Goal: Transaction & Acquisition: Purchase product/service

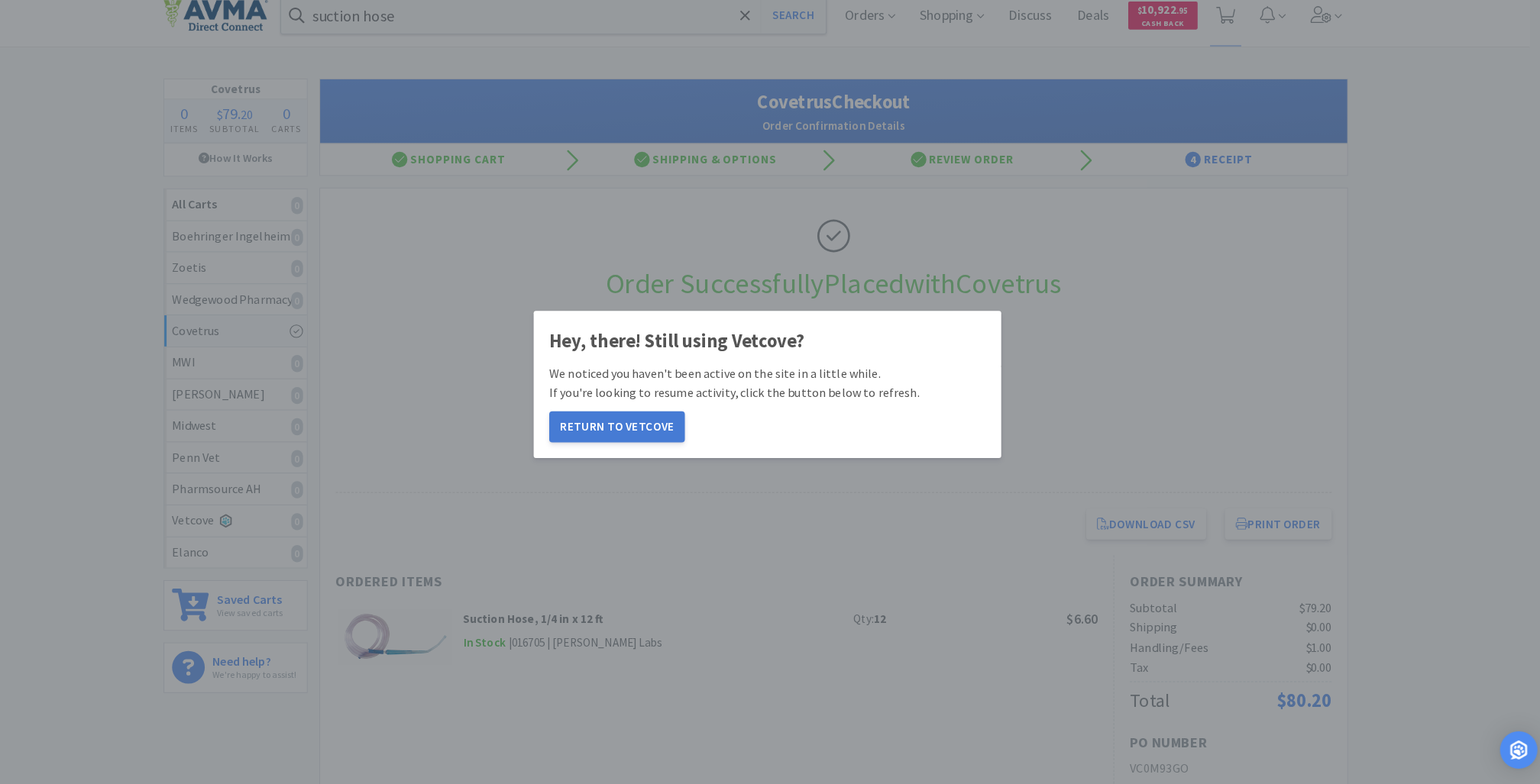
click at [625, 439] on button "Return to Vetcove" at bounding box center [623, 434] width 133 height 31
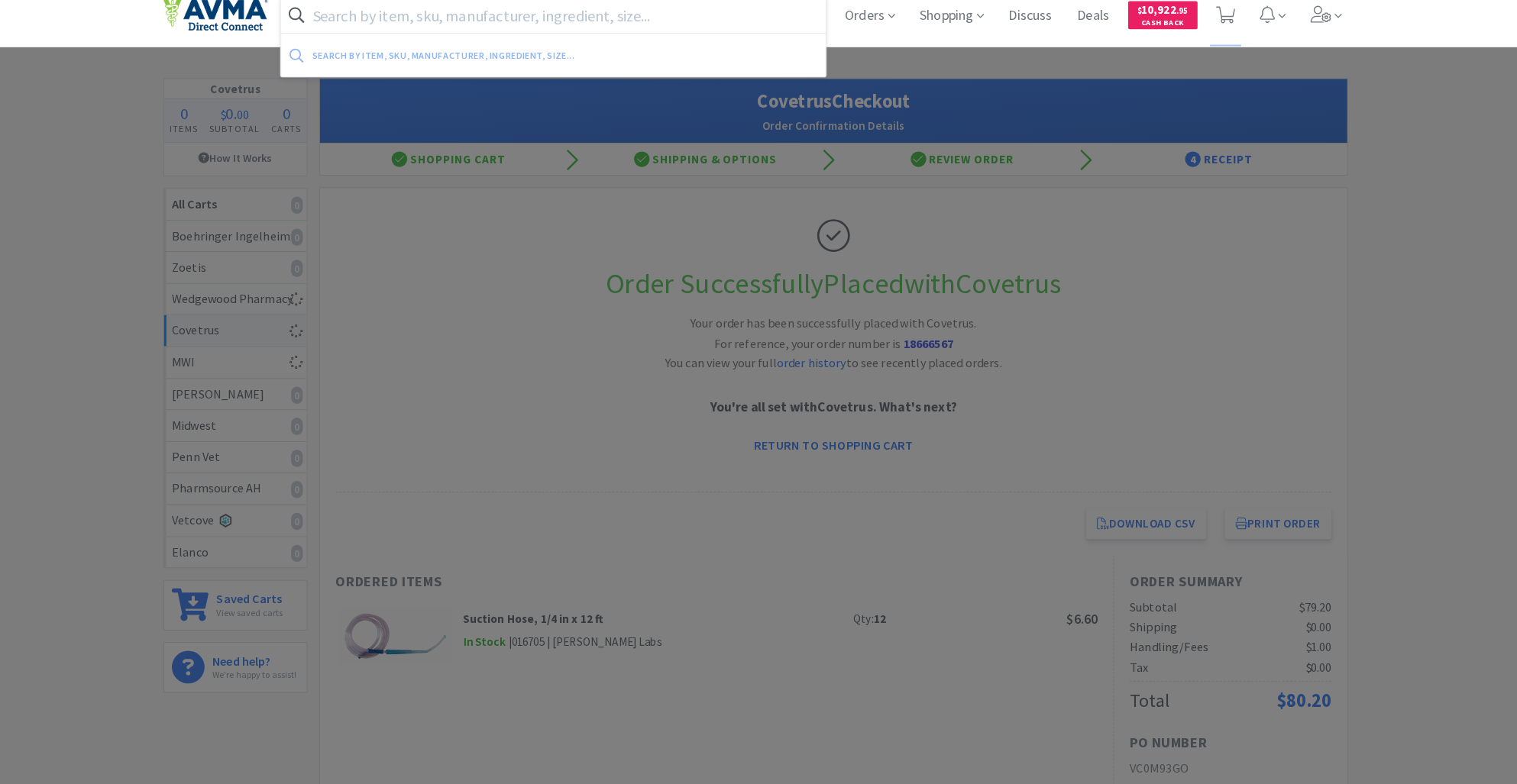
click at [372, 33] on input "text" at bounding box center [560, 31] width 534 height 35
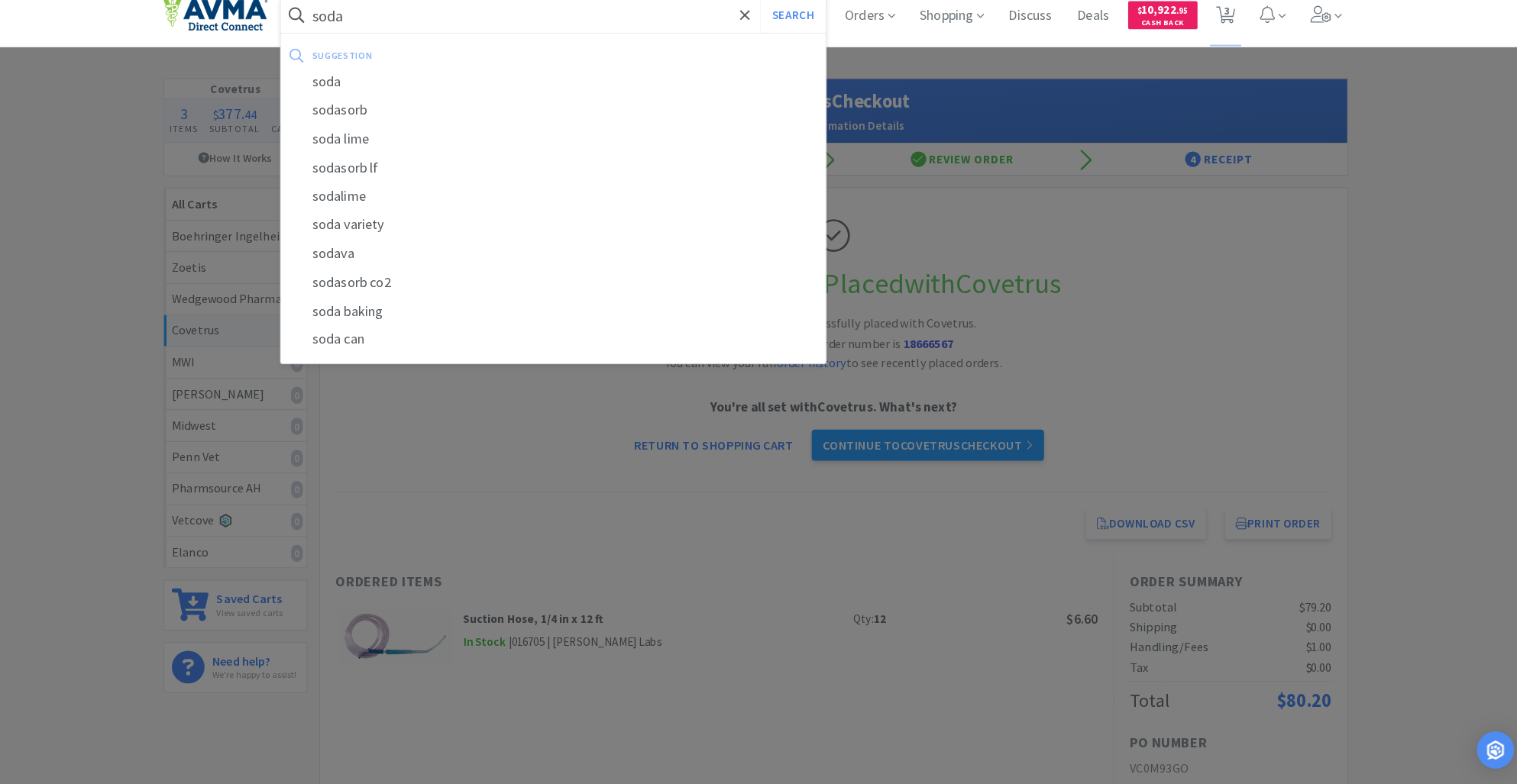
click at [372, 33] on input "soda" at bounding box center [560, 31] width 534 height 35
type input "sodalime"
click at [763, 13] on button "Search" at bounding box center [795, 31] width 64 height 35
select select "2"
select select "3"
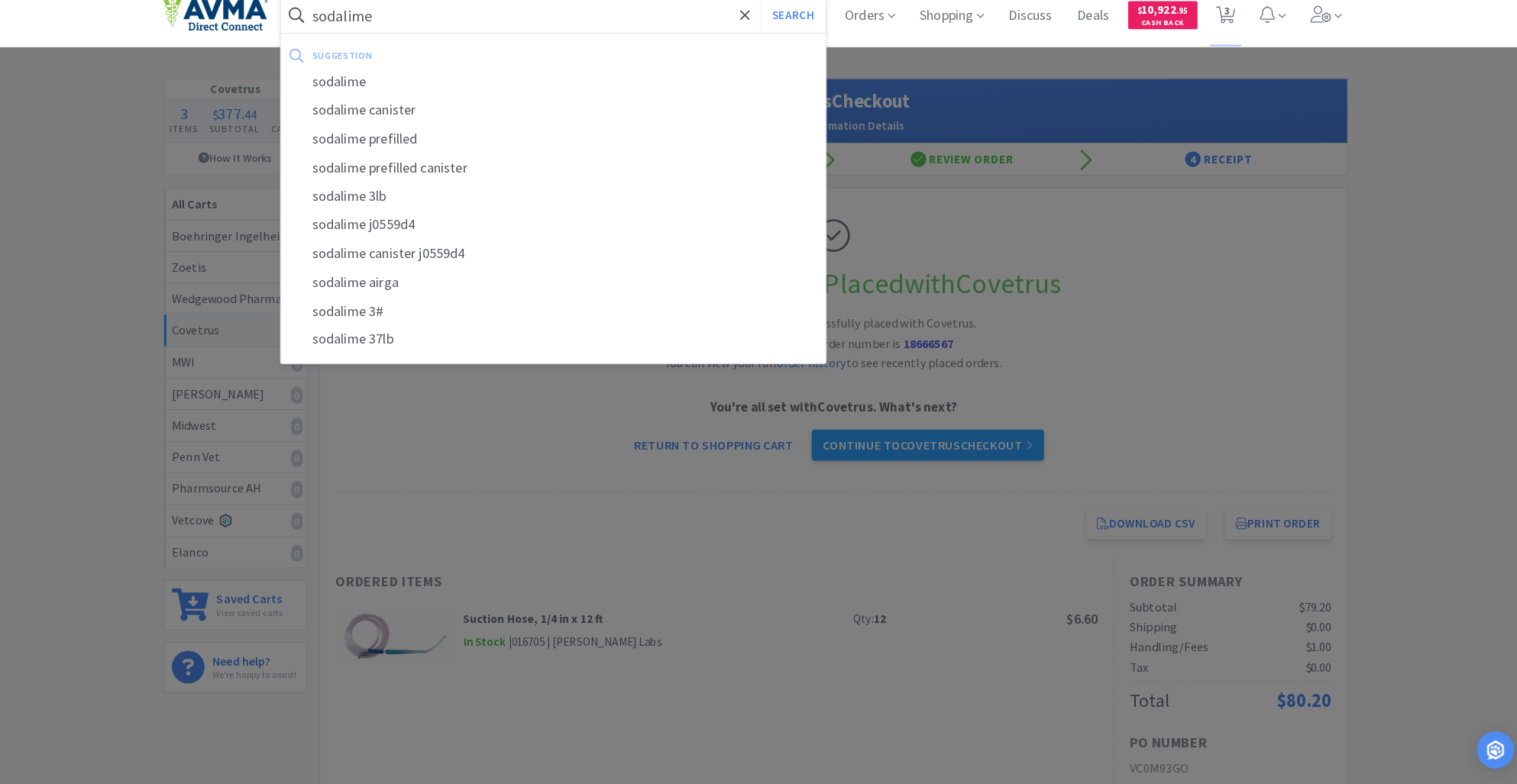
select select "3"
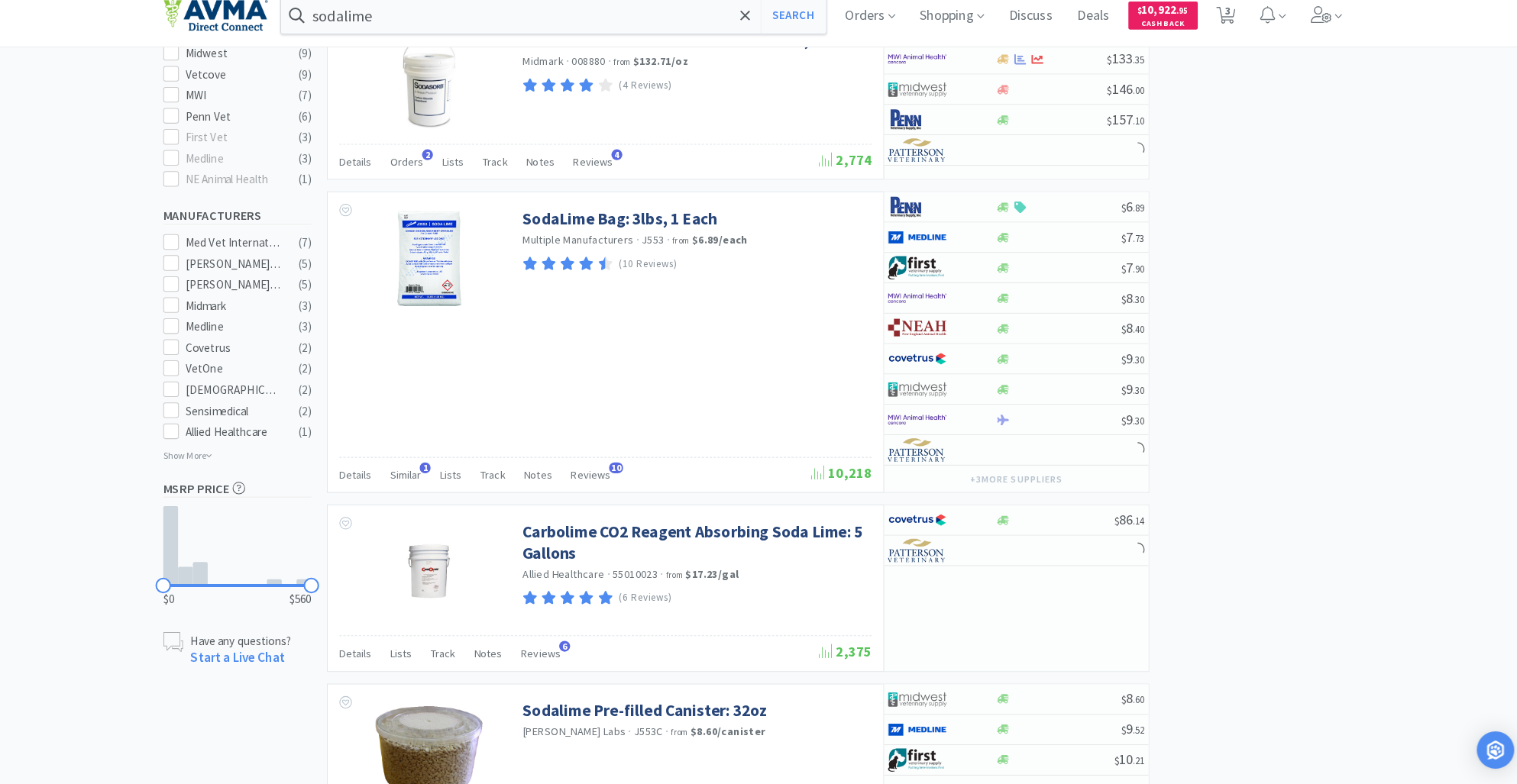
scroll to position [575, 0]
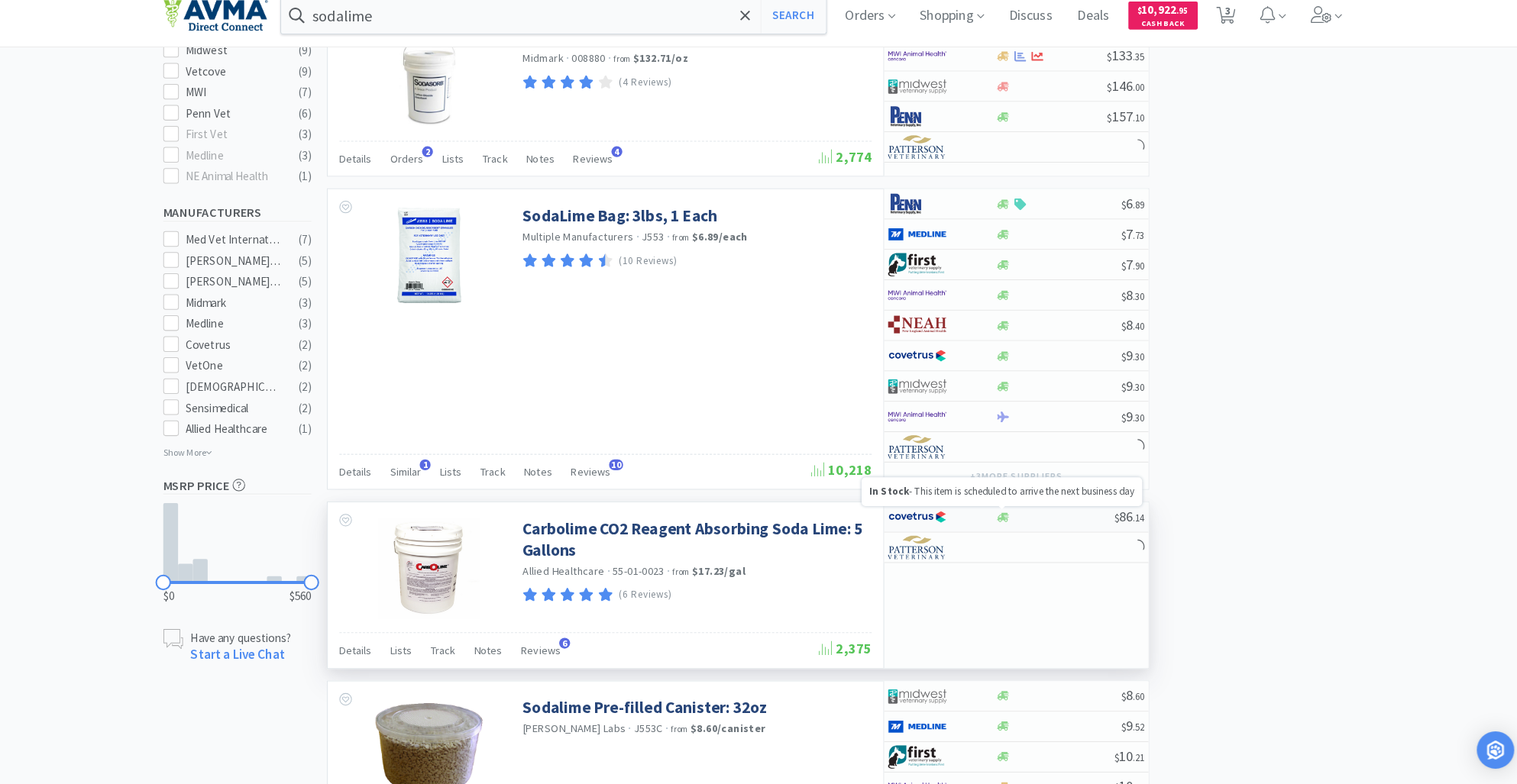
click at [996, 521] on icon at bounding box center [1000, 522] width 11 height 9
select select "1"
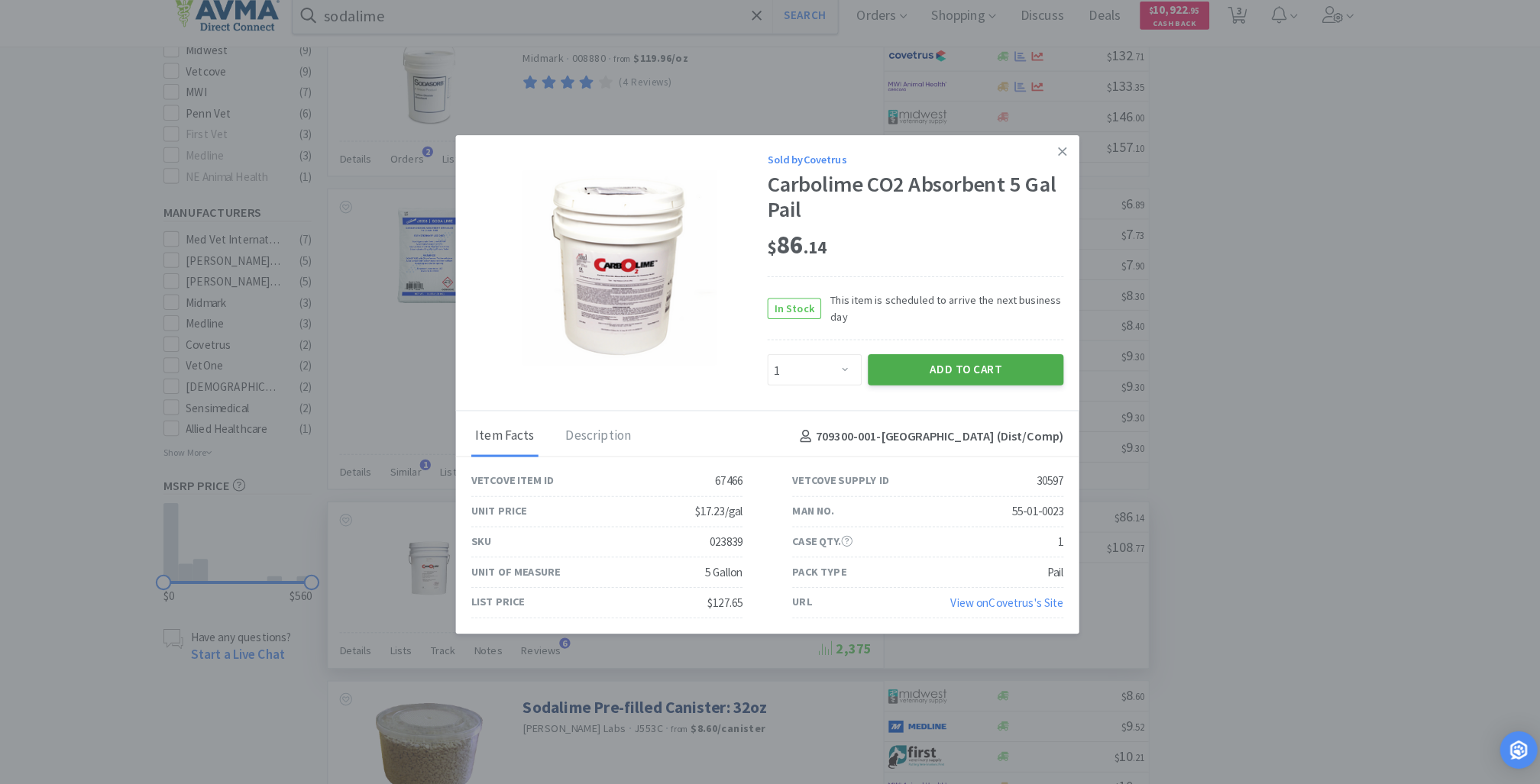
click at [937, 377] on button "Add to Cart" at bounding box center [964, 378] width 192 height 31
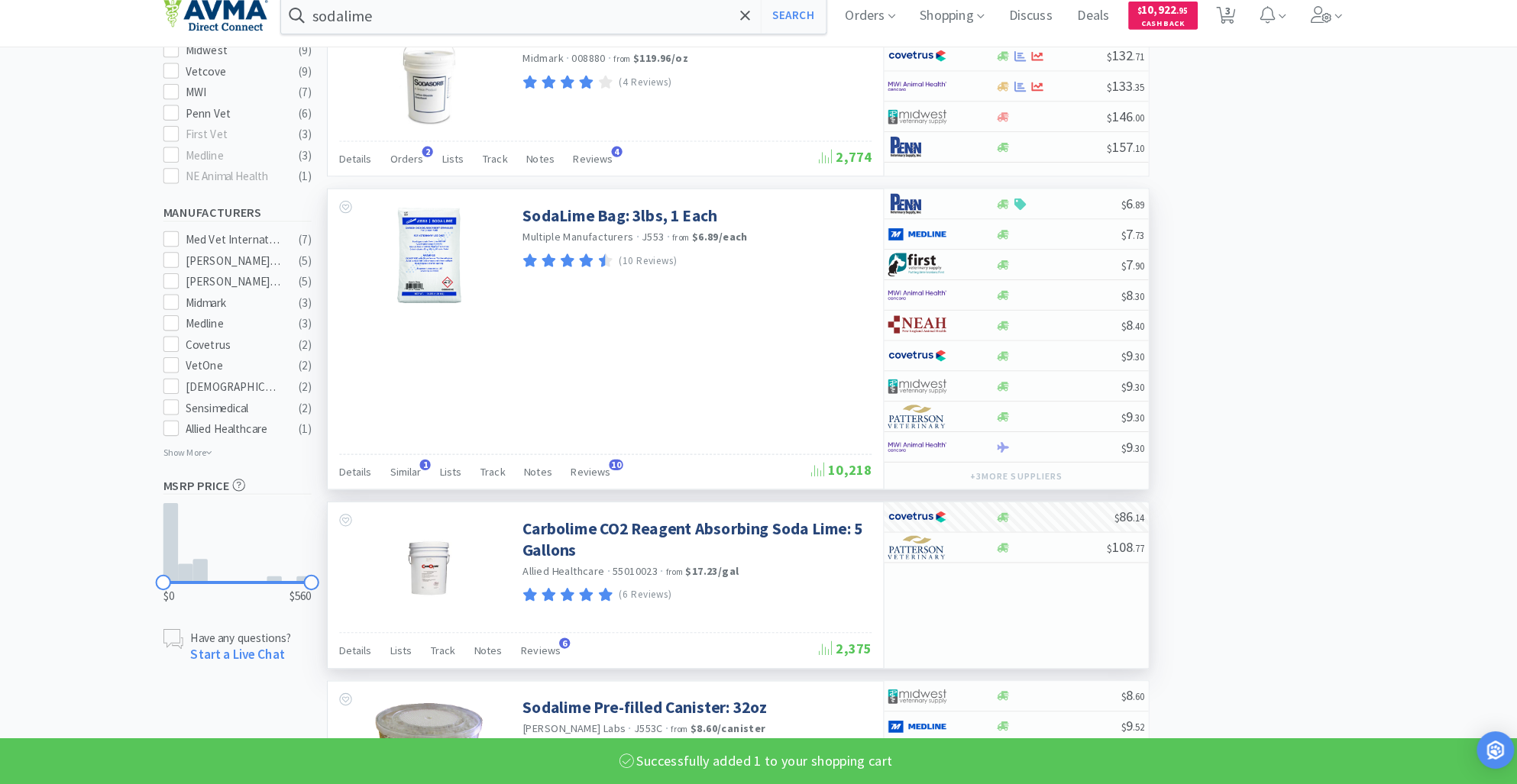
select select "1"
select select "2"
select select "3"
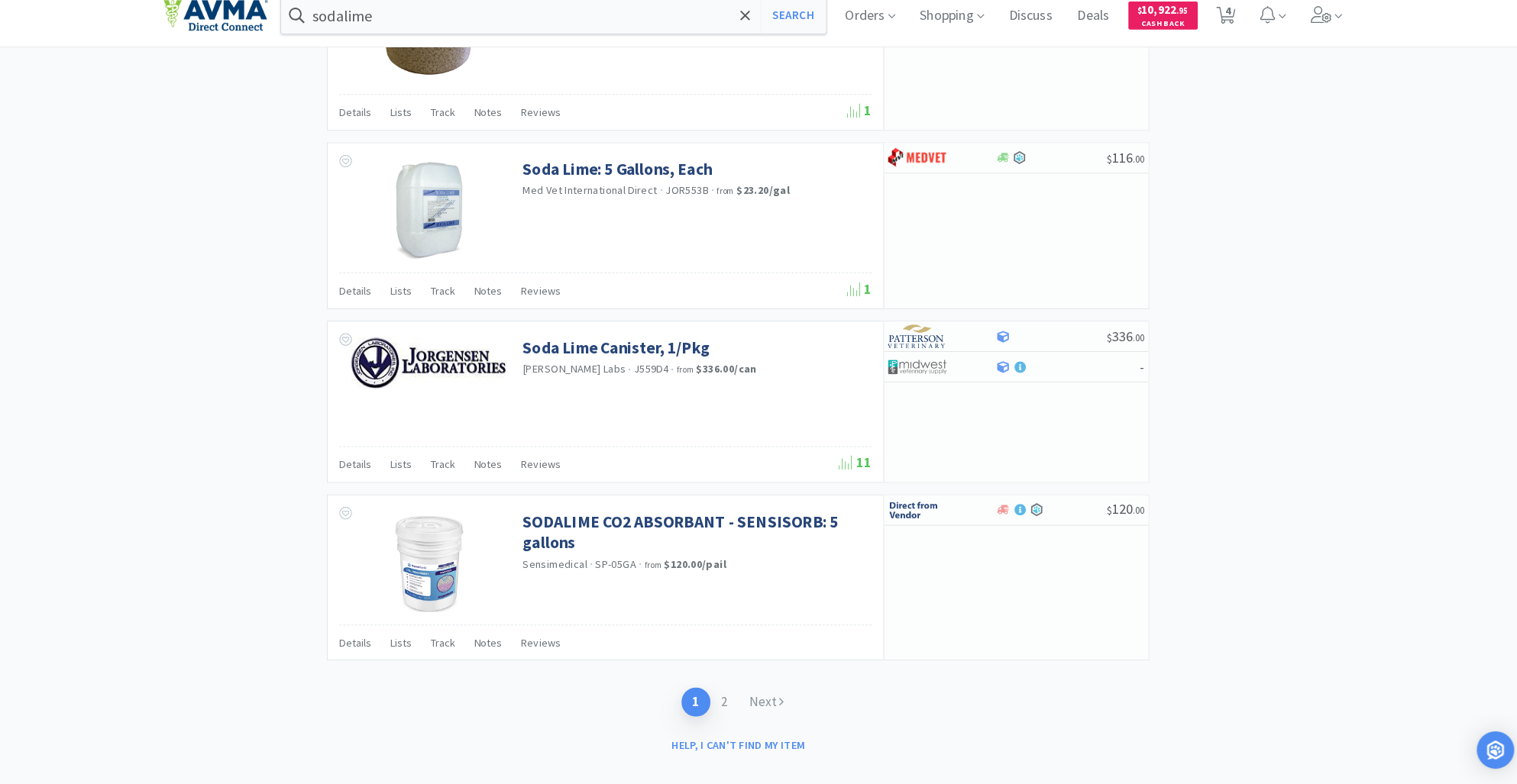
scroll to position [2618, 0]
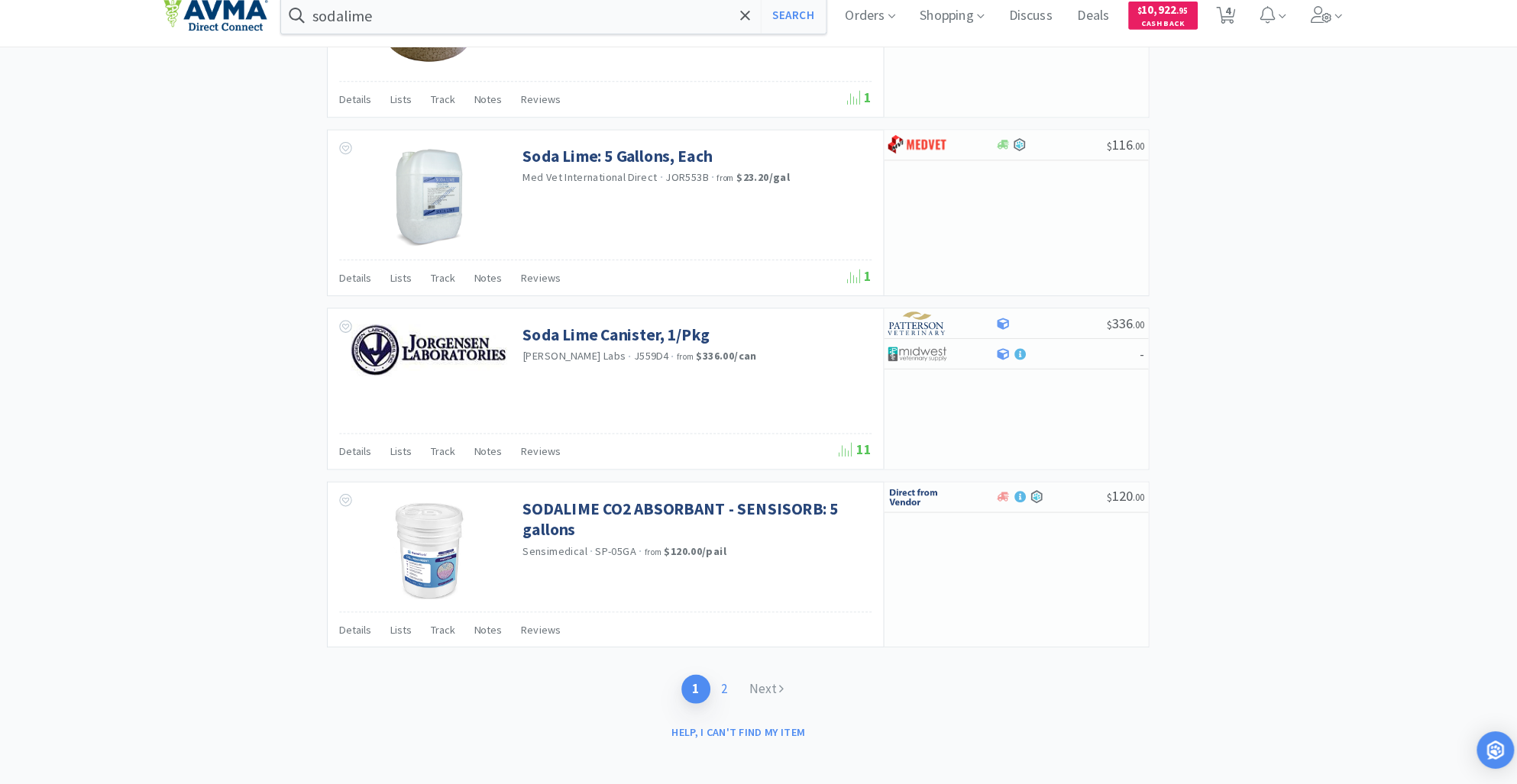
click at [724, 679] on link "2" at bounding box center [727, 690] width 27 height 28
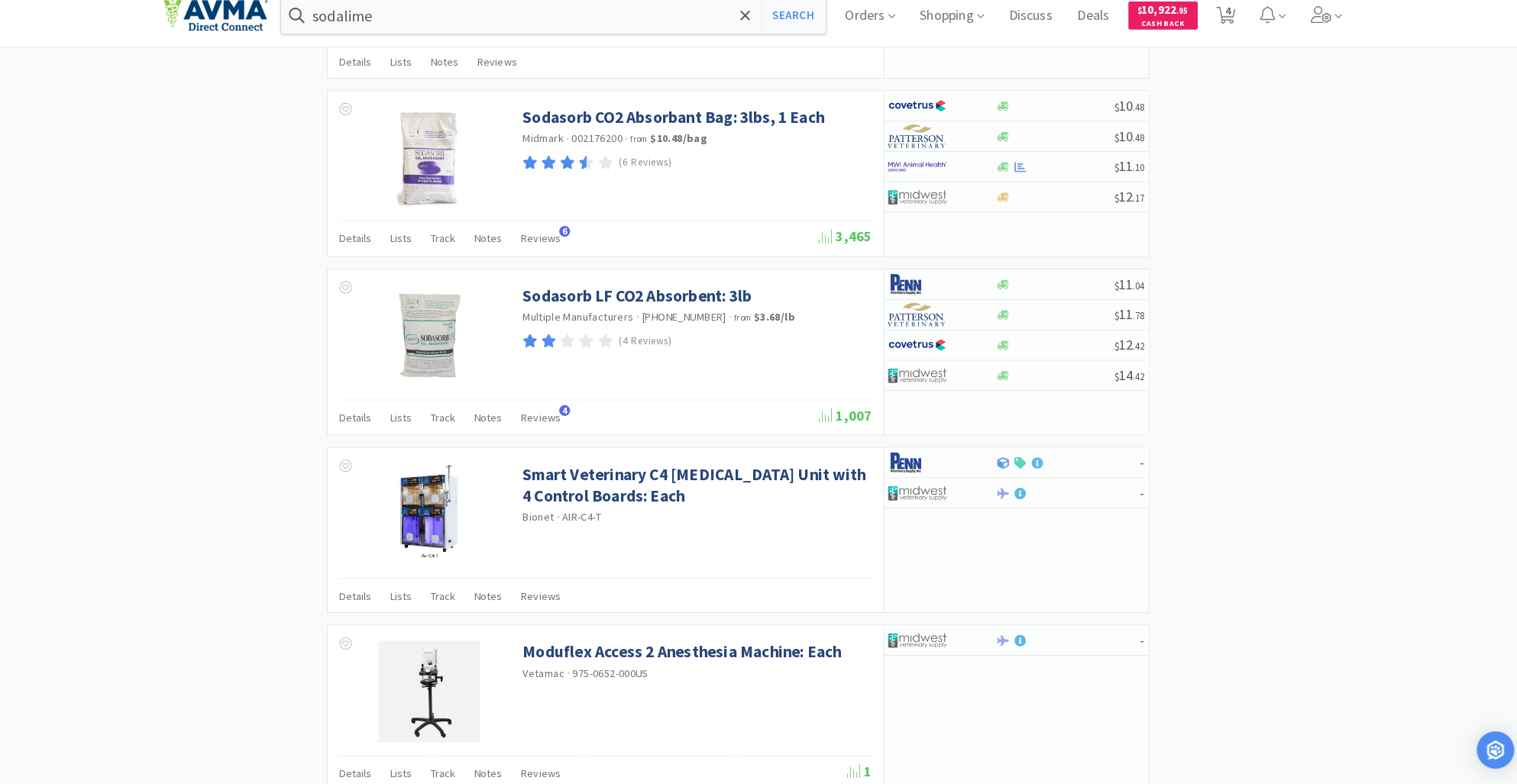
scroll to position [1930, 0]
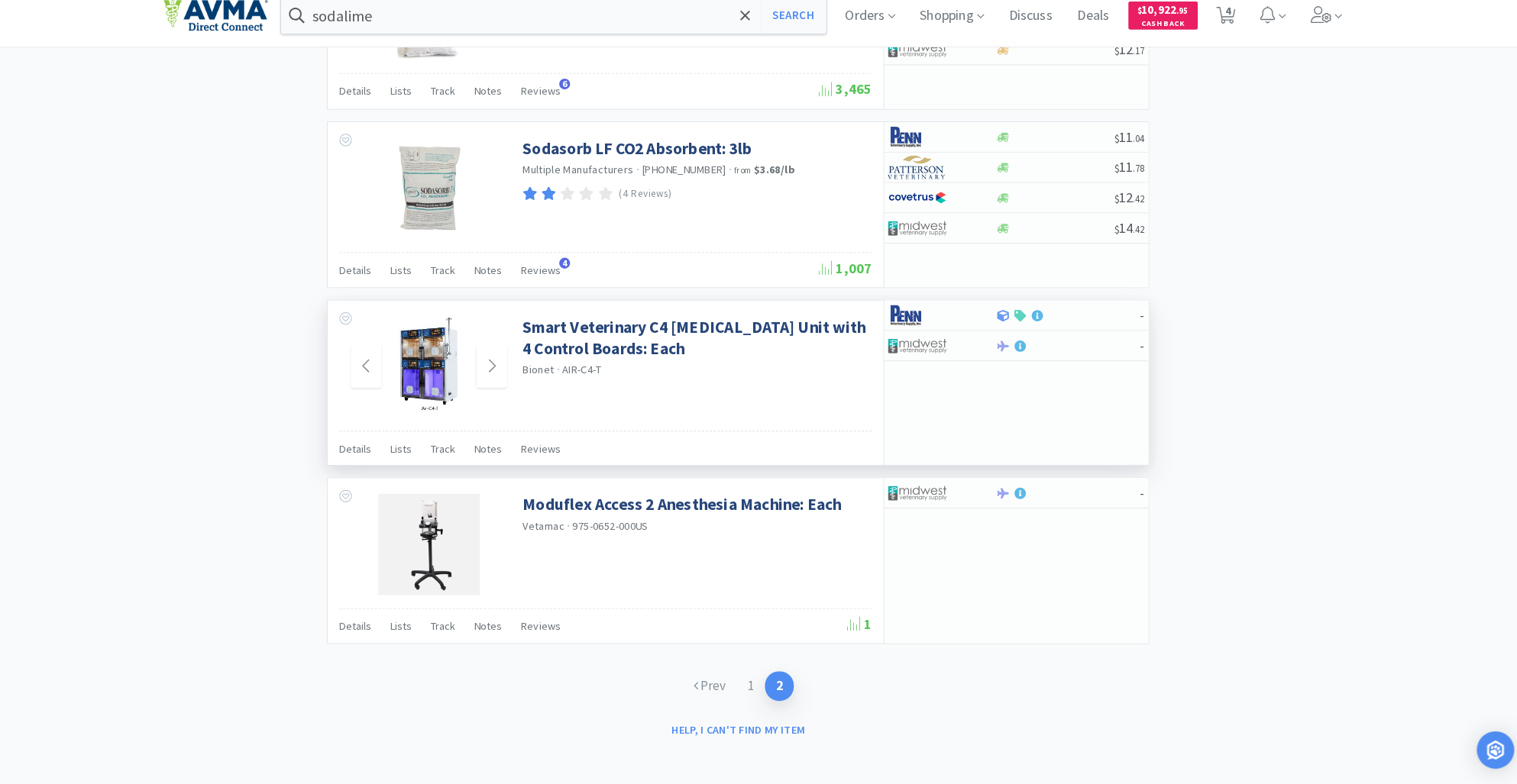
click at [428, 372] on img at bounding box center [438, 375] width 64 height 100
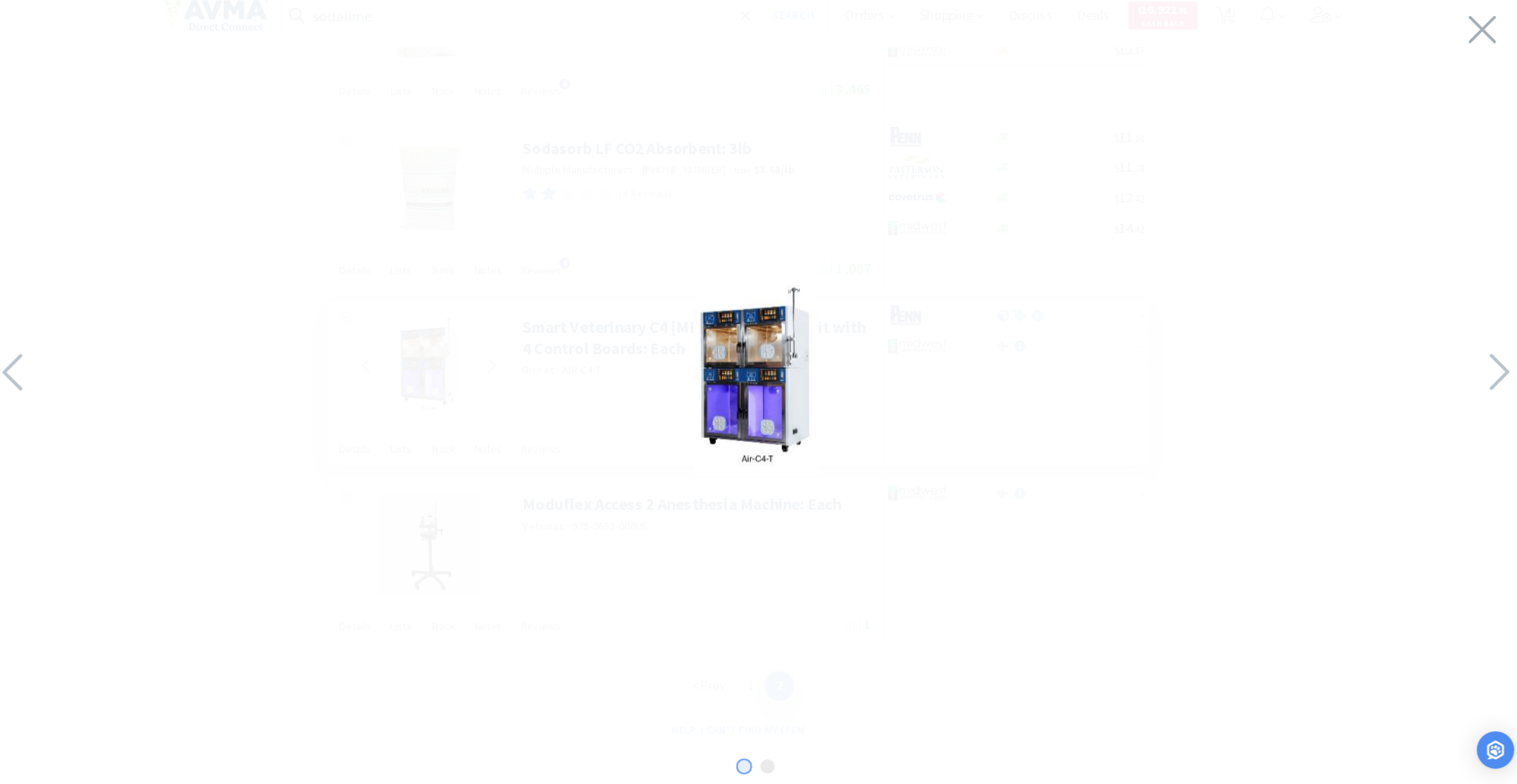
click at [741, 397] on img at bounding box center [758, 388] width 122 height 187
